Goal: Information Seeking & Learning: Check status

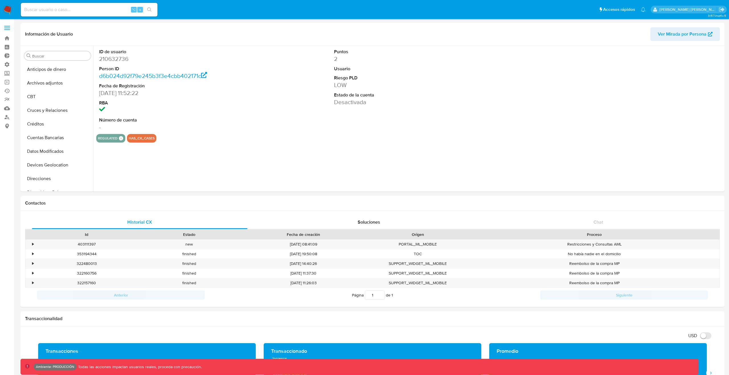
select select "10"
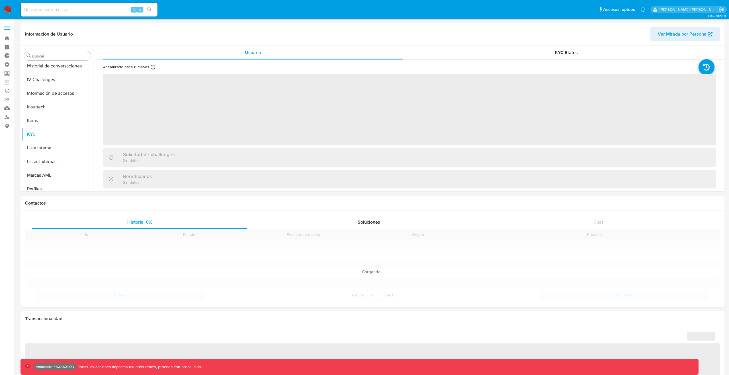
scroll to position [241, 0]
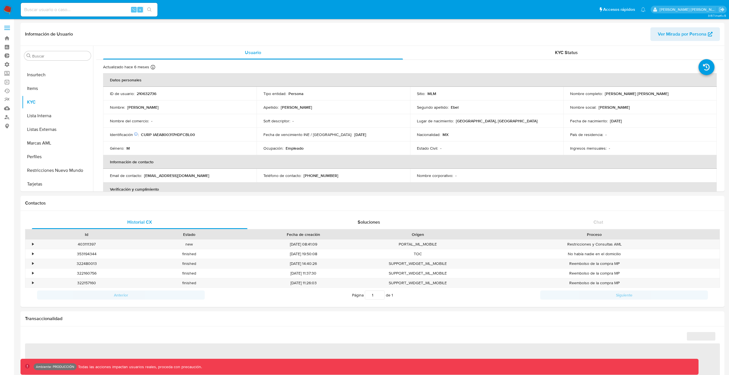
select select "10"
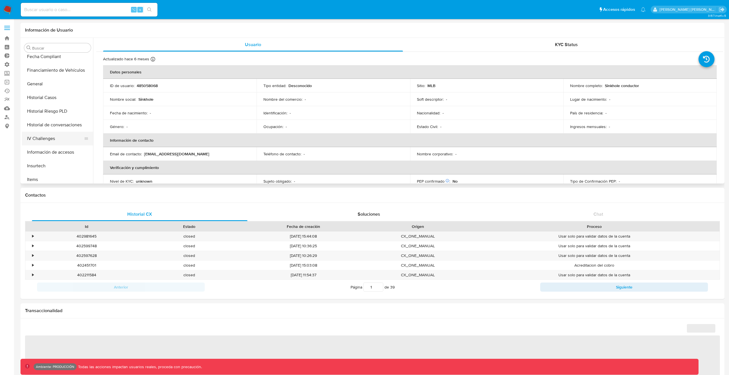
scroll to position [132, 0]
click at [44, 106] on button "General" at bounding box center [55, 108] width 67 height 14
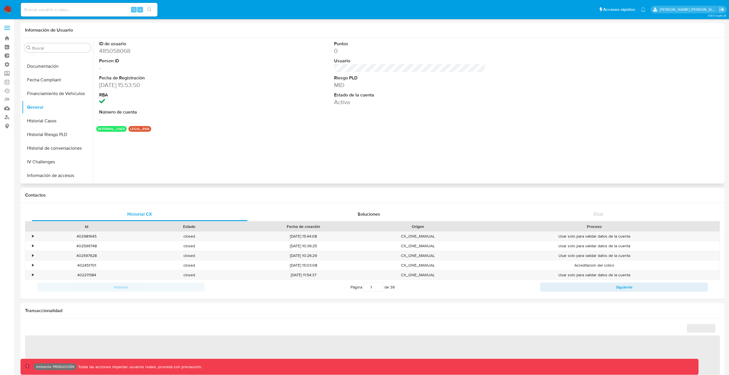
select select "10"
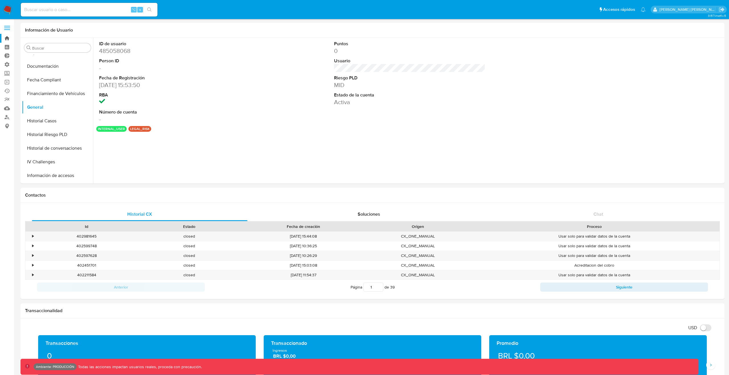
click at [7, 38] on link "Bandeja" at bounding box center [34, 38] width 68 height 9
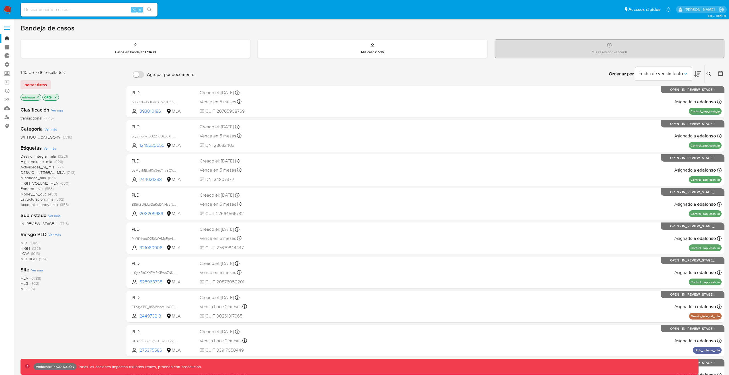
click at [39, 97] on icon "close-filter" at bounding box center [37, 97] width 3 height 3
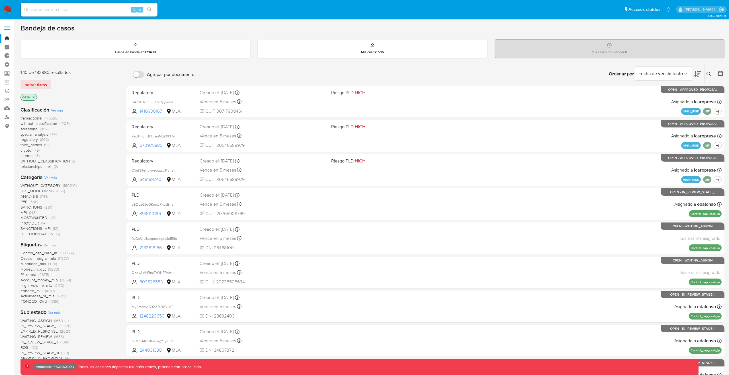
click at [33, 97] on icon "close-filter" at bounding box center [33, 97] width 3 height 3
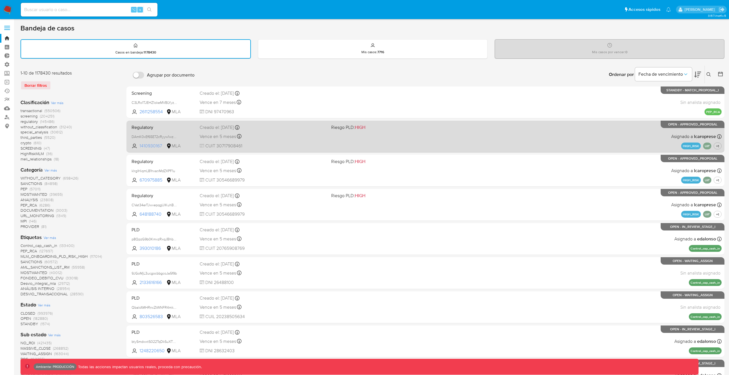
click at [153, 146] on span "1410930167" at bounding box center [153, 146] width 26 height 6
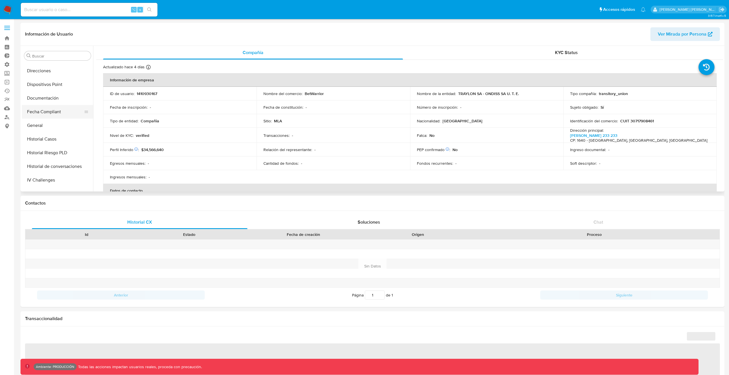
select select "10"
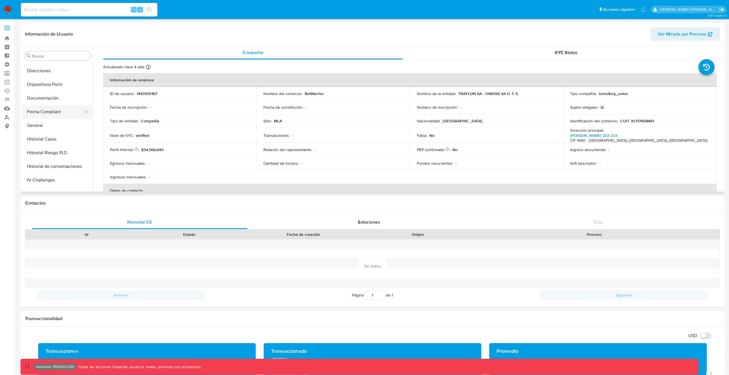
scroll to position [121, 0]
click at [39, 124] on button "General" at bounding box center [55, 126] width 67 height 14
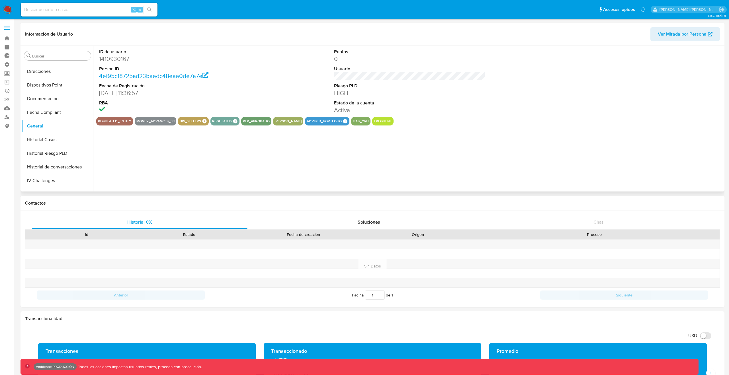
click at [356, 120] on button "has_cvu" at bounding box center [361, 121] width 16 height 2
click at [478, 157] on div "ID de usuario 1410930167 Person ID 4ef95c18725ad23baedc48eae0de7a7e Fecha de Re…" at bounding box center [408, 119] width 630 height 146
drag, startPoint x: 469, startPoint y: 128, endPoint x: 466, endPoint y: 125, distance: 4.2
click at [469, 128] on div "ID de usuario 1410930167 Person ID 4ef95c18725ad23baedc48eae0de7a7e Fecha de Re…" at bounding box center [408, 119] width 630 height 146
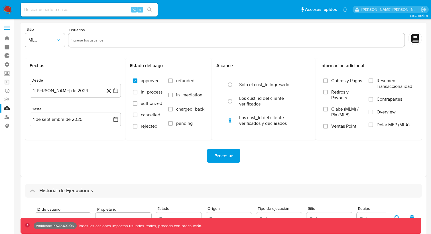
select select "20"
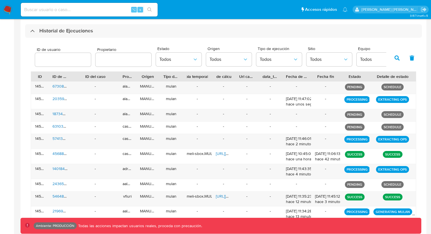
scroll to position [162, 0]
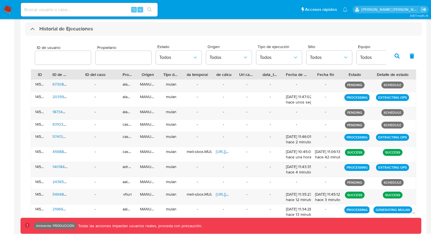
click at [391, 54] on button "button" at bounding box center [396, 56] width 15 height 14
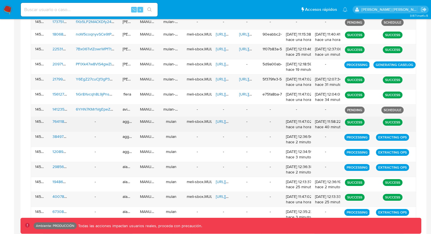
scroll to position [333, 0]
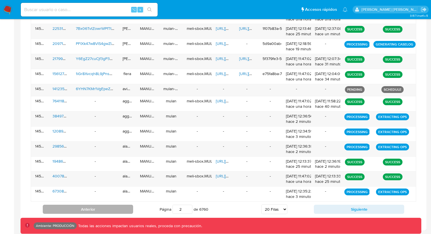
click at [101, 208] on button "Anterior" at bounding box center [88, 209] width 90 height 9
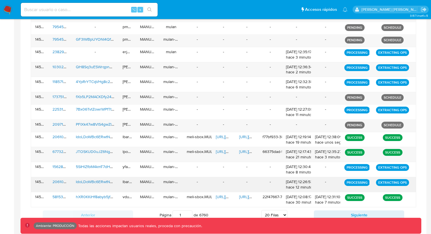
scroll to position [318, 0]
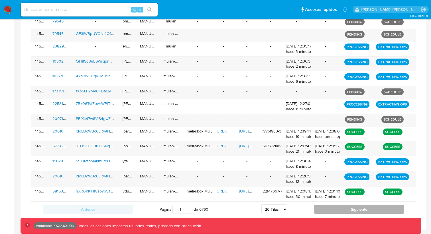
click at [373, 208] on button "Siguiente" at bounding box center [358, 209] width 90 height 9
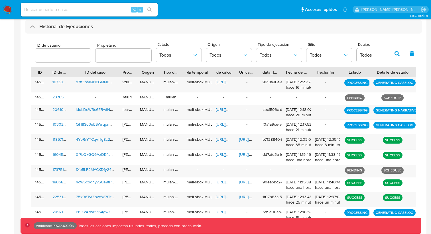
scroll to position [99, 0]
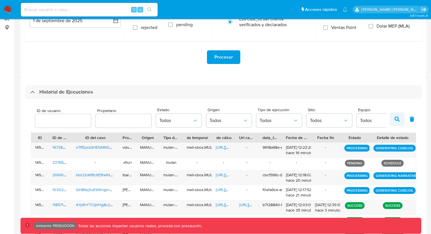
click at [394, 118] on icon "button" at bounding box center [396, 119] width 5 height 5
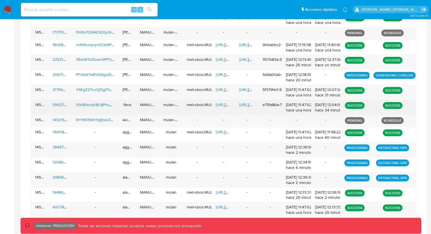
scroll to position [333, 0]
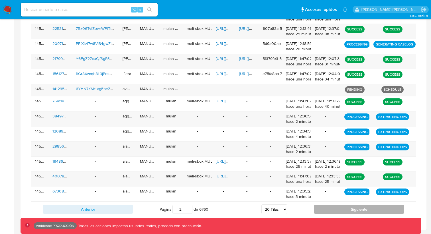
click at [343, 207] on button "Siguiente" at bounding box center [358, 209] width 90 height 9
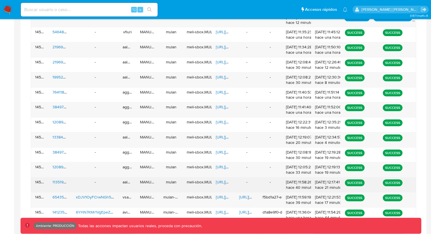
scroll to position [341, 0]
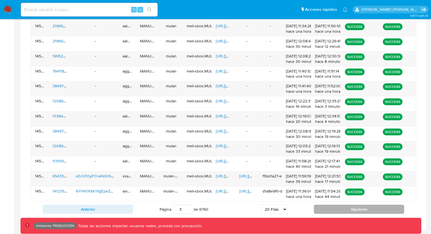
click at [350, 206] on button "Siguiente" at bounding box center [358, 209] width 90 height 9
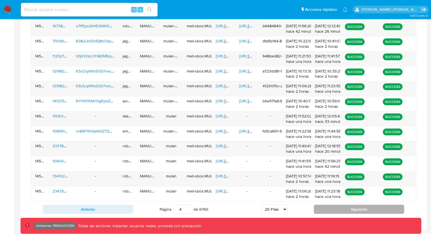
click at [329, 207] on button "Siguiente" at bounding box center [358, 209] width 90 height 9
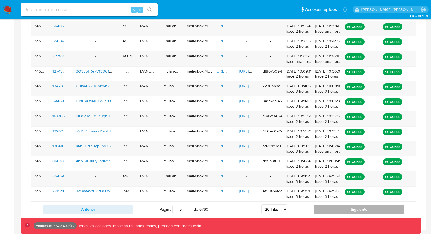
click at [324, 205] on button "Siguiente" at bounding box center [358, 209] width 90 height 9
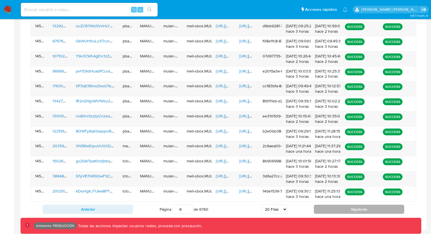
click at [331, 213] on button "Siguiente" at bounding box center [358, 209] width 90 height 9
click at [333, 211] on button "Siguiente" at bounding box center [358, 209] width 90 height 9
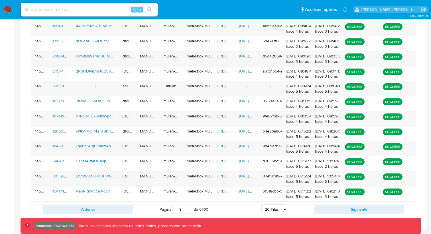
click at [331, 204] on div "Anterior Página 2 de 6760 5 Filas 10 Filas 20 Filas 25 Filas 50 Filas 100 Filas…" at bounding box center [223, 209] width 385 height 15
click at [331, 205] on button "Siguiente" at bounding box center [358, 209] width 90 height 9
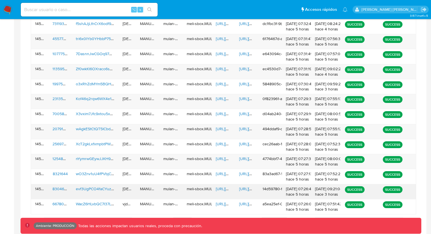
scroll to position [338, 0]
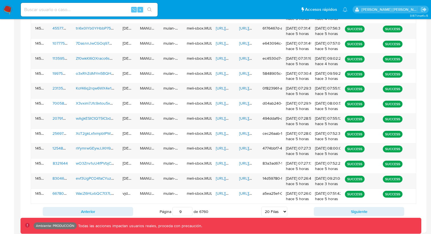
click at [343, 204] on div "ID ID de usuario ID del caso Propietario Origen Tipo de ejecución Tabla tempora…" at bounding box center [223, 56] width 385 height 326
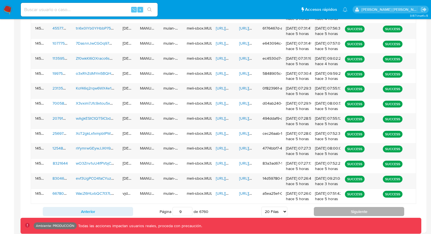
click at [349, 209] on button "Siguiente" at bounding box center [358, 211] width 90 height 9
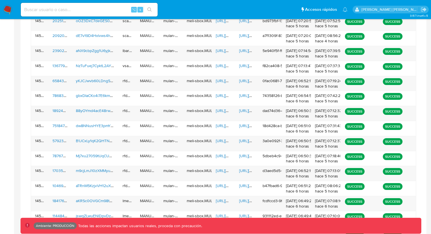
scroll to position [341, 0]
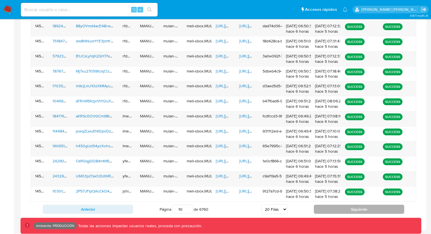
click at [346, 208] on button "Siguiente" at bounding box center [358, 209] width 90 height 9
click at [345, 204] on div "Anterior Página 2 de 6760 5 Filas 10 Filas 20 Filas 25 Filas 50 Filas 100 Filas…" at bounding box center [223, 209] width 385 height 15
click at [345, 206] on button "Siguiente" at bounding box center [358, 209] width 90 height 9
click at [336, 210] on button "Siguiente" at bounding box center [358, 209] width 90 height 9
click at [332, 205] on button "Siguiente" at bounding box center [358, 209] width 90 height 9
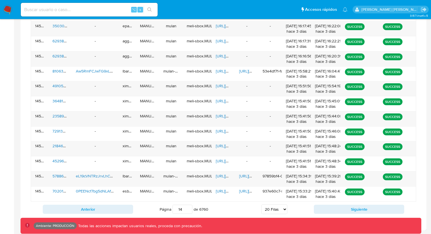
click at [338, 206] on button "Siguiente" at bounding box center [358, 209] width 90 height 9
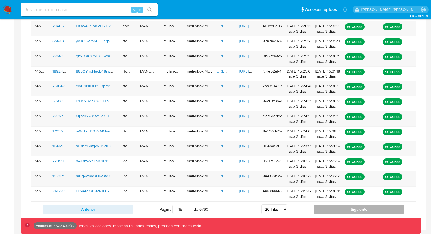
click at [343, 213] on button "Siguiente" at bounding box center [358, 209] width 90 height 9
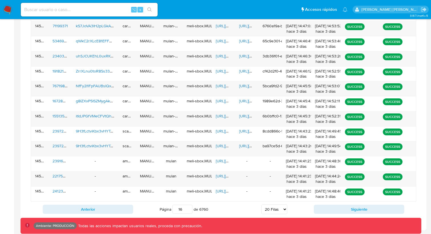
click at [180, 208] on input "2" at bounding box center [182, 209] width 20 height 9
click at [183, 208] on input "2" at bounding box center [182, 209] width 20 height 9
type input "1"
click at [211, 211] on div "Página 1 de 6760 5 Filas 10 Filas 20 Filas 25 Filas 50 Filas 100 Filas" at bounding box center [223, 209] width 181 height 11
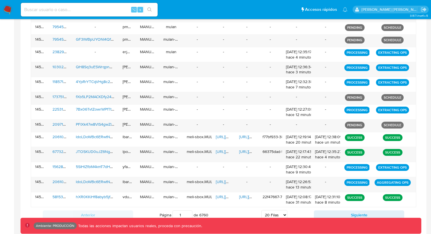
scroll to position [318, 0]
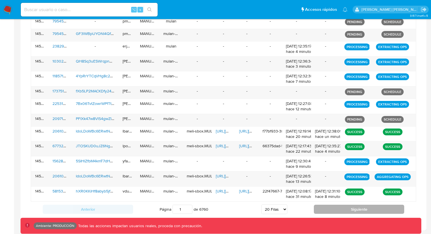
click at [352, 208] on button "Siguiente" at bounding box center [358, 209] width 90 height 9
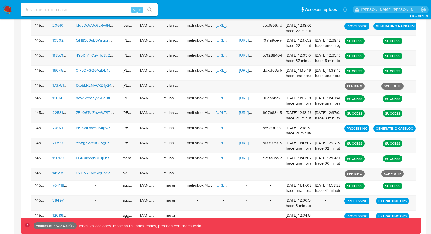
scroll to position [333, 0]
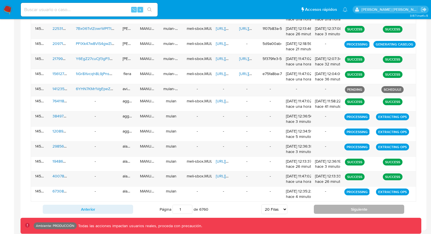
click at [347, 209] on button "Siguiente" at bounding box center [358, 209] width 90 height 9
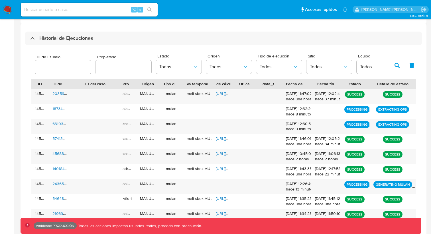
scroll to position [154, 0]
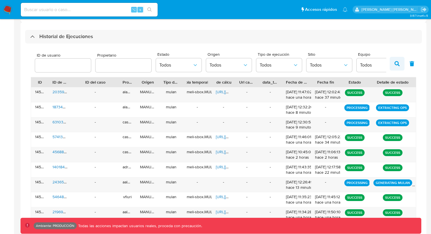
click at [399, 67] on button "button" at bounding box center [396, 64] width 15 height 14
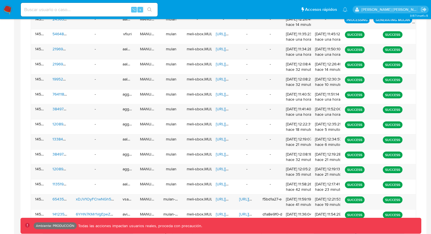
scroll to position [341, 0]
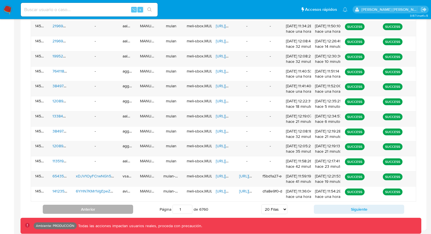
click at [105, 213] on button "Anterior" at bounding box center [88, 209] width 90 height 9
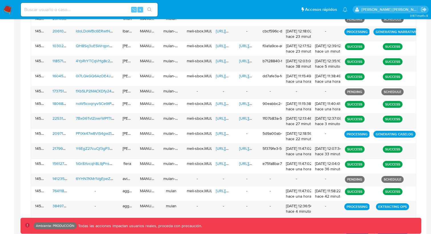
scroll to position [333, 0]
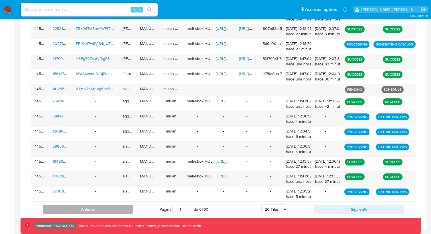
click at [108, 212] on button "Anterior" at bounding box center [88, 209] width 90 height 9
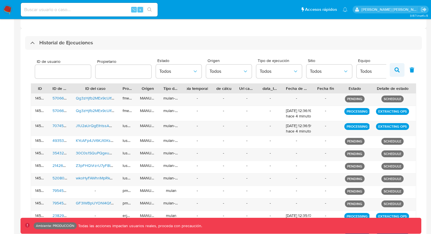
scroll to position [149, 0]
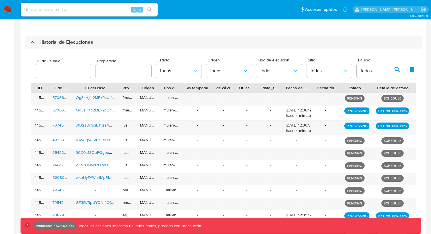
click at [399, 71] on icon "button" at bounding box center [396, 69] width 5 height 5
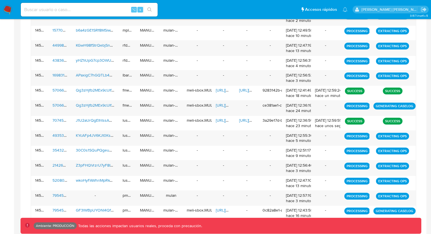
scroll to position [335, 0]
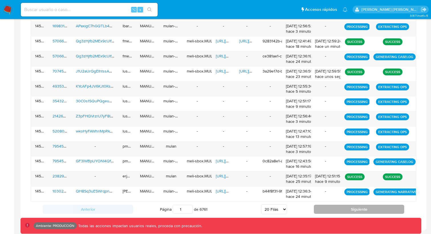
click at [341, 209] on button "Siguiente" at bounding box center [358, 209] width 90 height 9
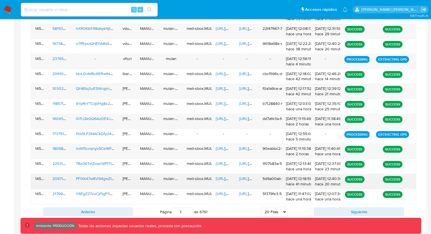
scroll to position [341, 0]
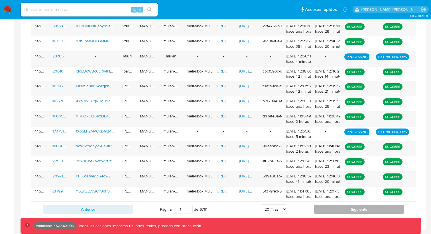
click at [341, 210] on button "Siguiente" at bounding box center [358, 209] width 90 height 9
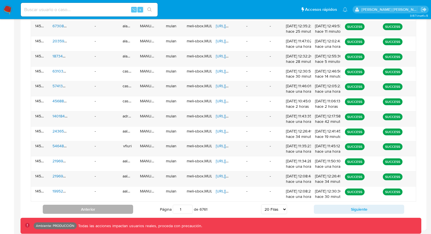
click at [110, 206] on button "Anterior" at bounding box center [88, 209] width 90 height 9
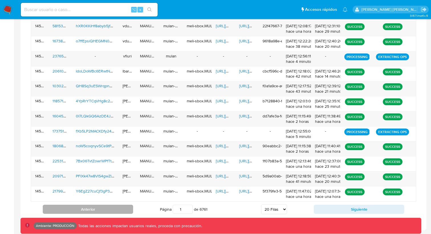
click at [109, 209] on button "Anterior" at bounding box center [88, 209] width 90 height 9
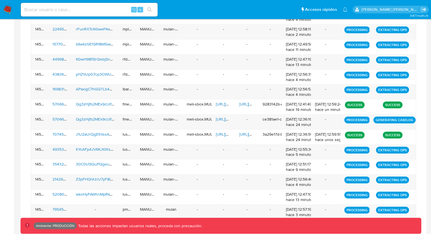
scroll to position [271, 0]
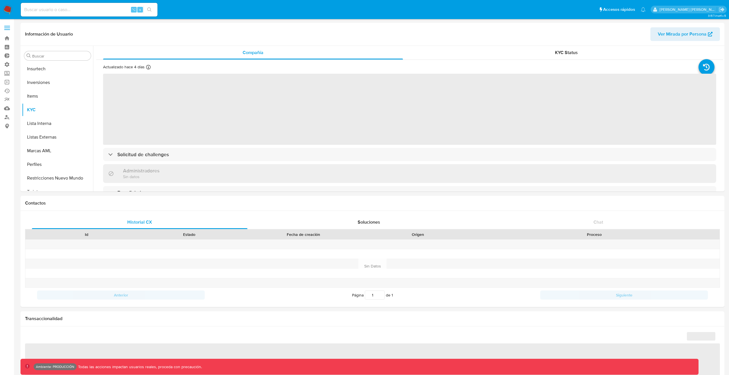
scroll to position [268, 0]
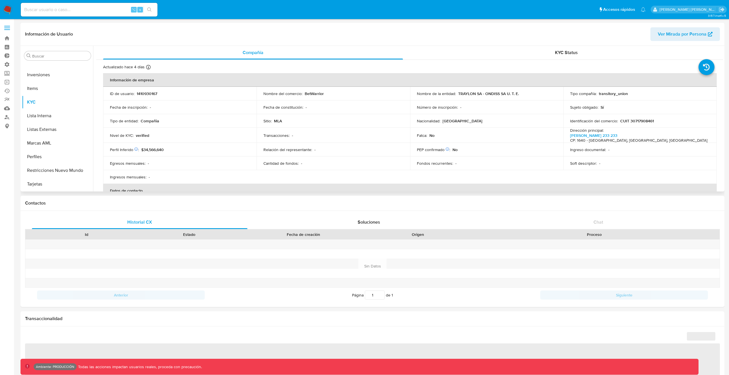
select select "10"
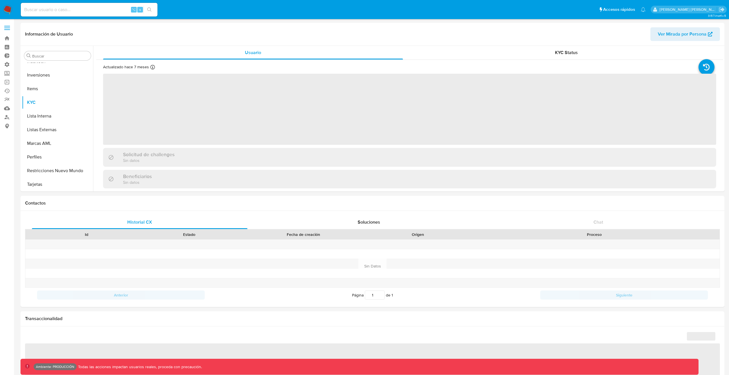
scroll to position [268, 0]
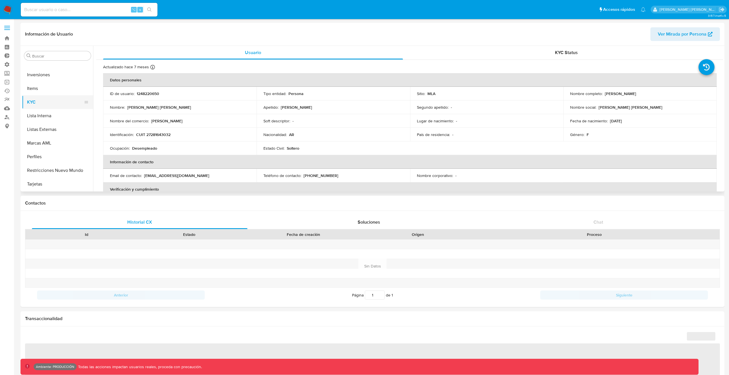
select select "10"
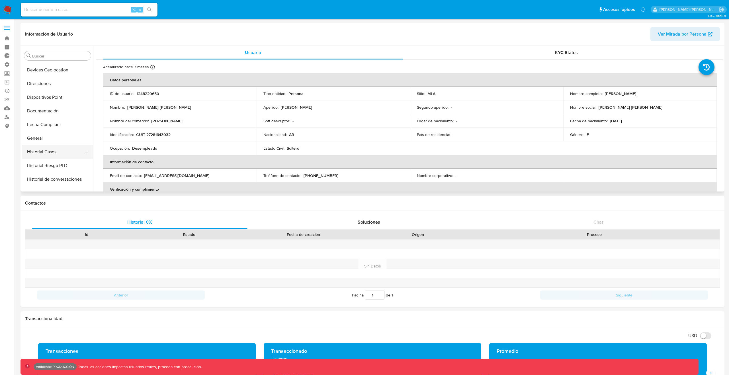
scroll to position [110, 0]
click at [48, 138] on button "General" at bounding box center [55, 138] width 67 height 14
